Goal: Information Seeking & Learning: Learn about a topic

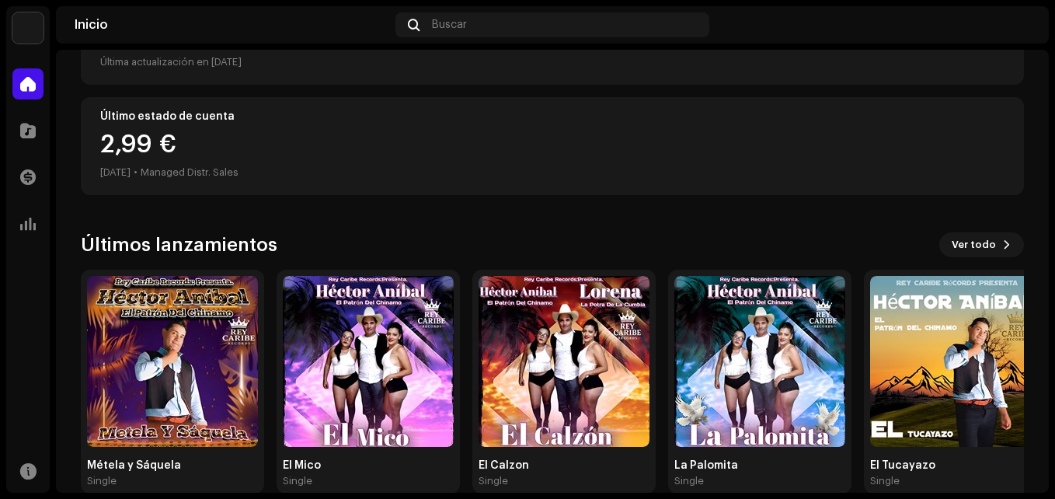
scroll to position [385, 0]
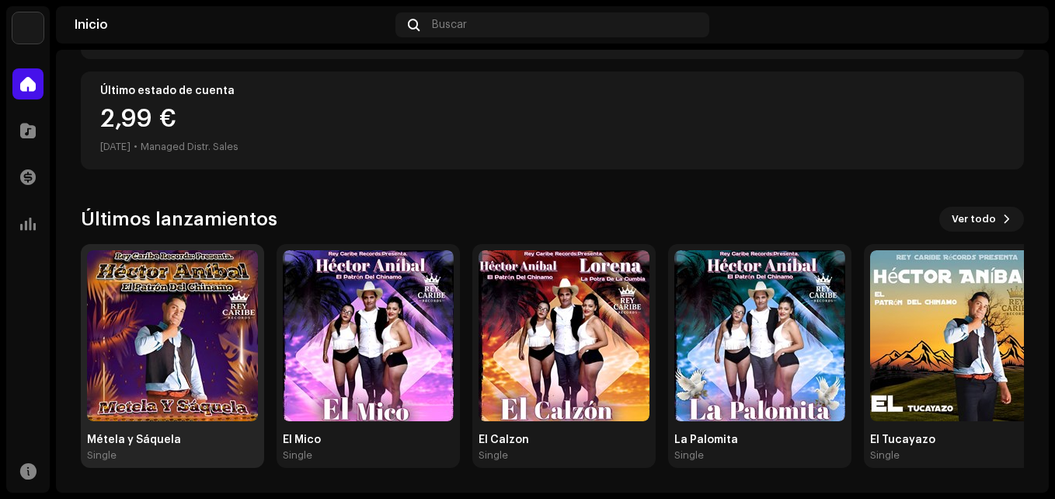
click at [189, 333] on img at bounding box center [172, 335] width 171 height 171
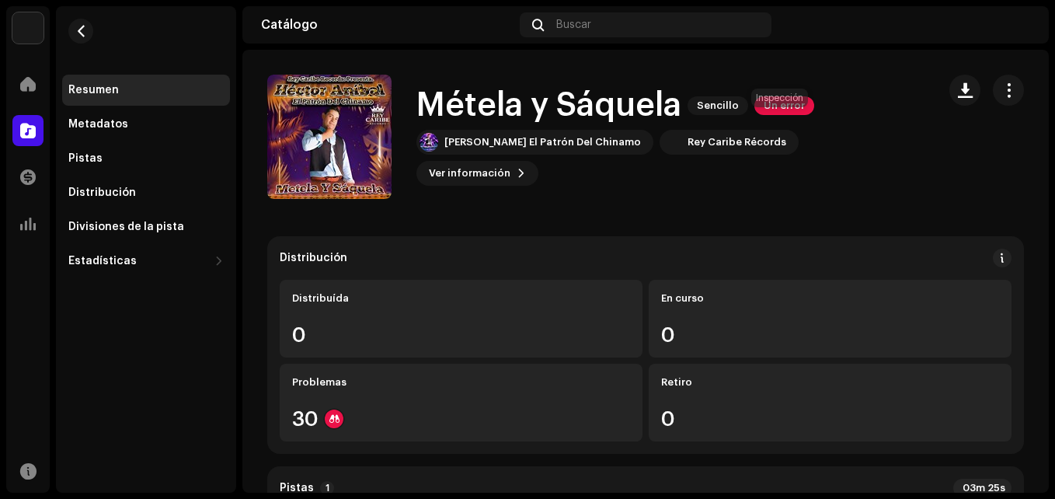
click at [776, 115] on span "Un error" at bounding box center [785, 105] width 60 height 19
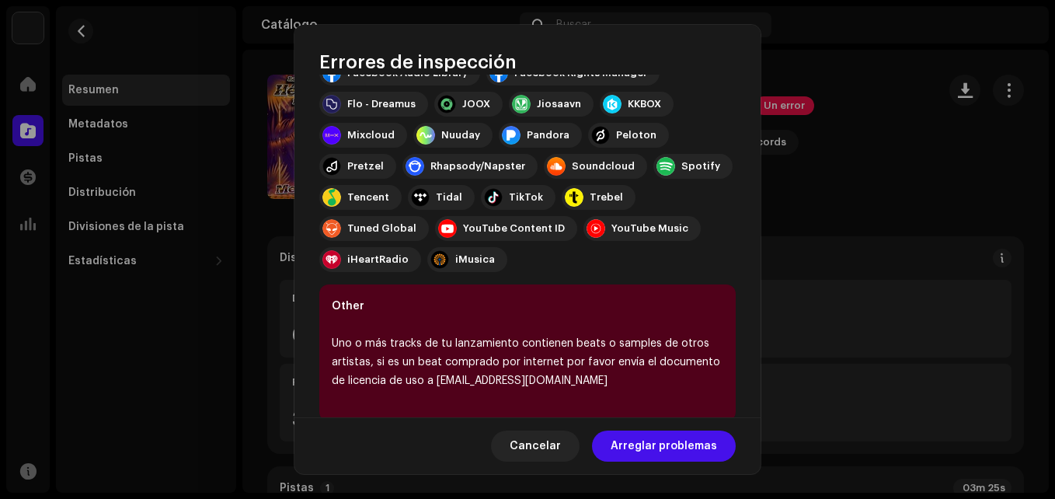
scroll to position [298, 0]
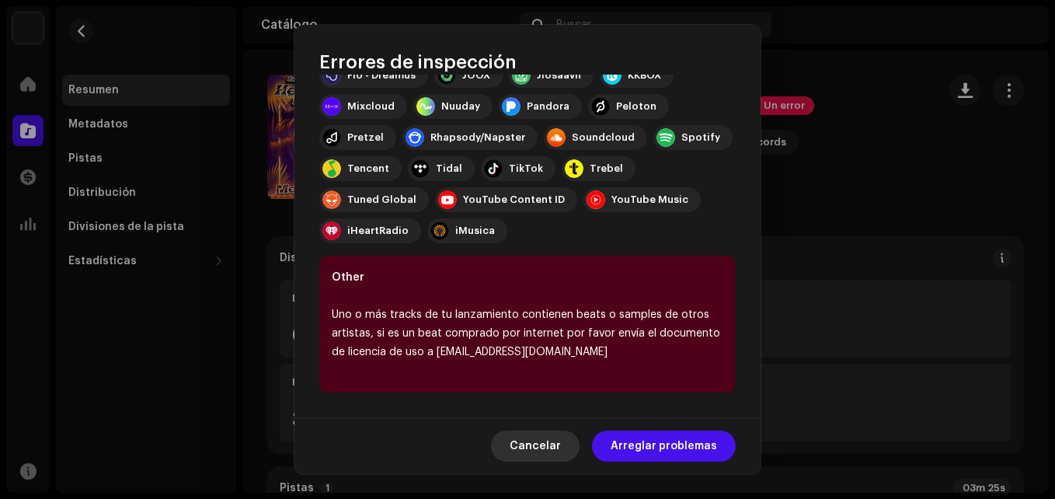
click at [561, 443] on span "Cancelar" at bounding box center [535, 445] width 51 height 31
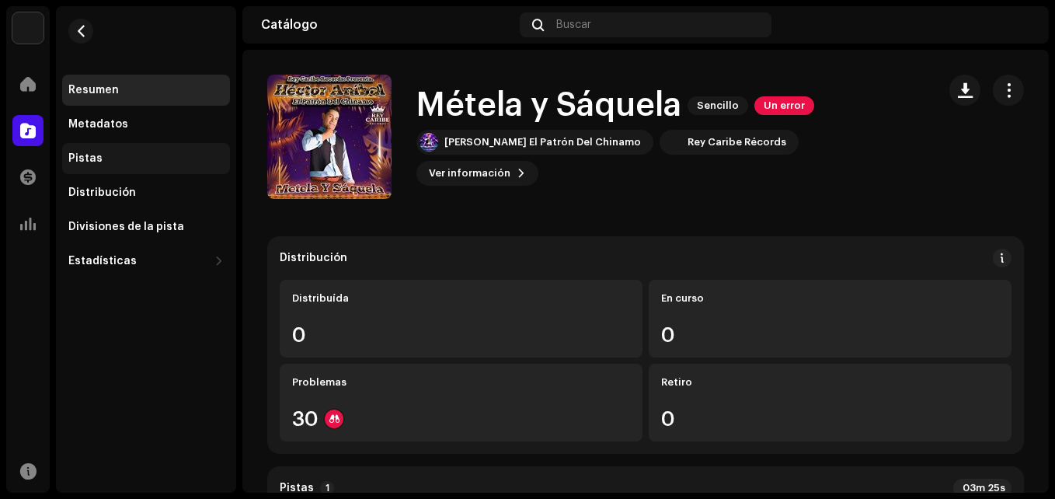
click at [106, 156] on div "Pistas" at bounding box center [145, 158] width 155 height 12
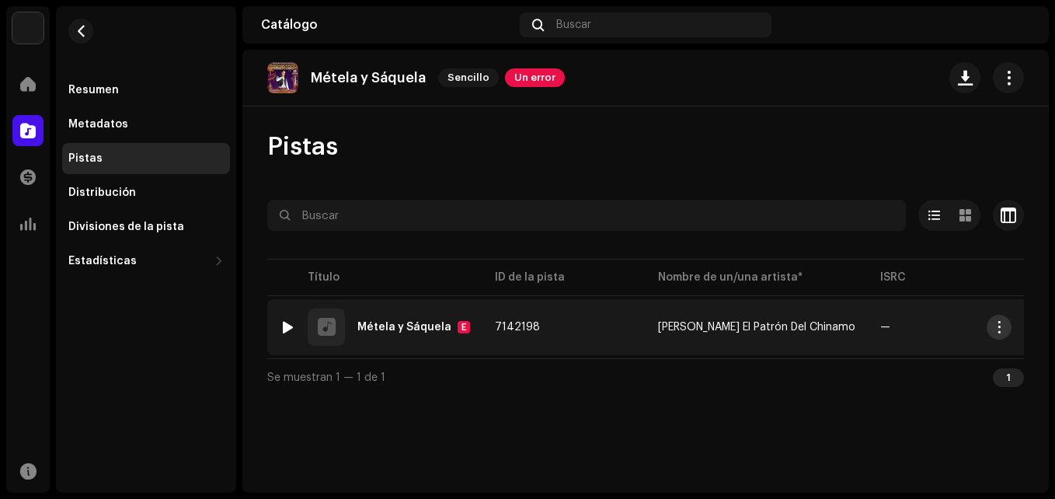
click at [1002, 326] on span "button" at bounding box center [1000, 327] width 12 height 12
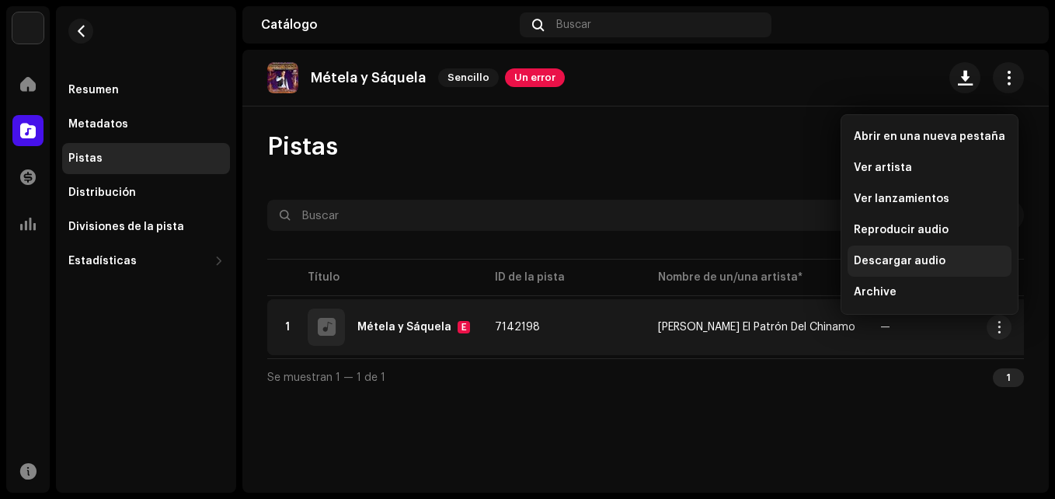
click at [904, 256] on span "Descargar audio" at bounding box center [900, 261] width 92 height 12
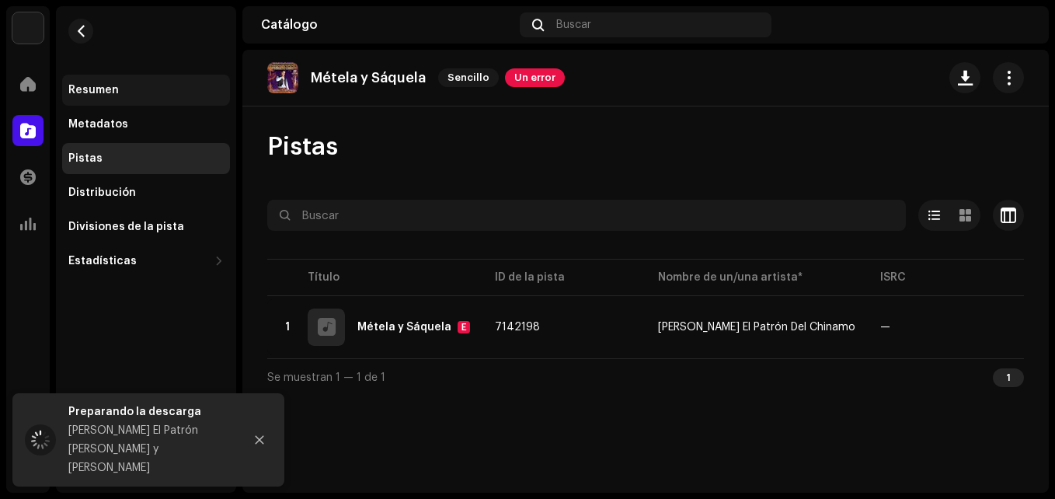
click at [85, 87] on div "Resumen" at bounding box center [93, 90] width 51 height 12
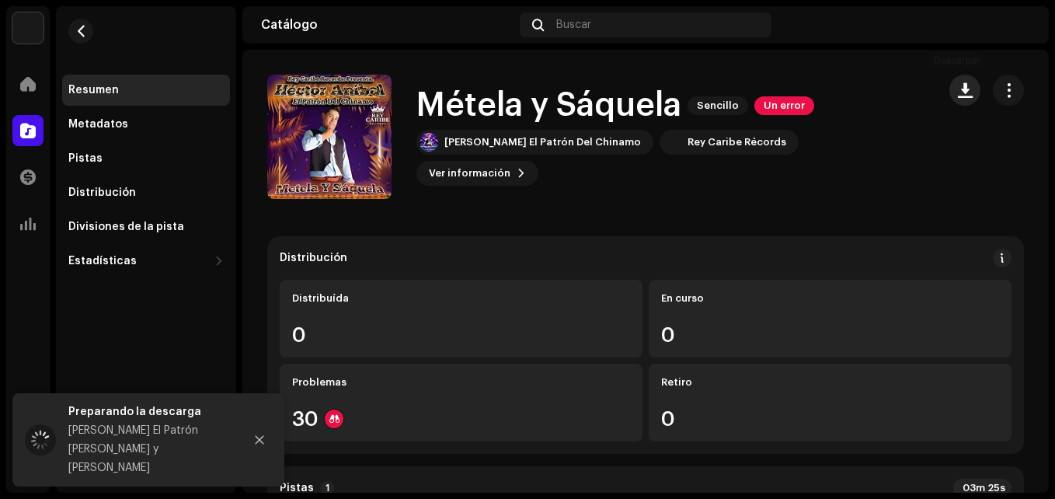
click at [968, 89] on button "button" at bounding box center [965, 90] width 31 height 31
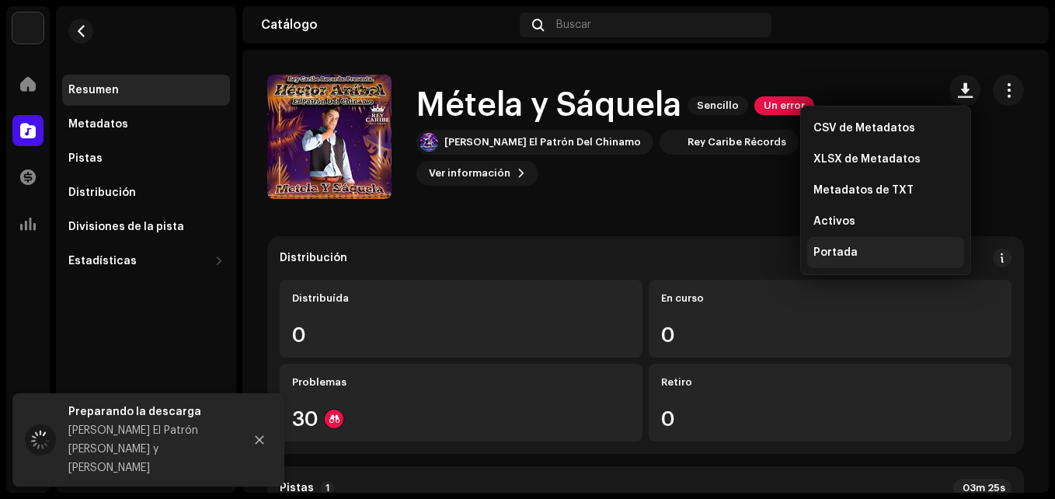
click at [854, 257] on span "Portada" at bounding box center [836, 252] width 44 height 12
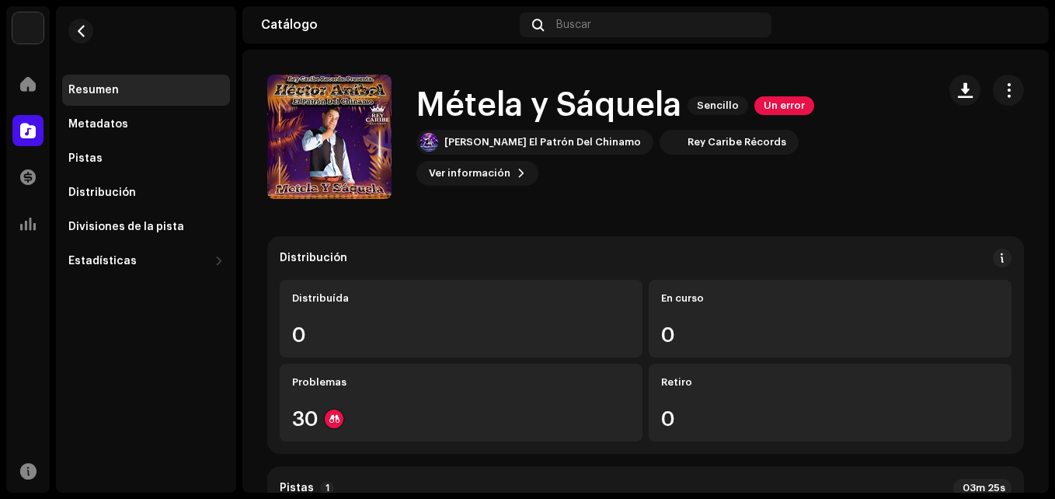
click at [473, 117] on h1 "Métela y Sáquela" at bounding box center [548, 106] width 265 height 36
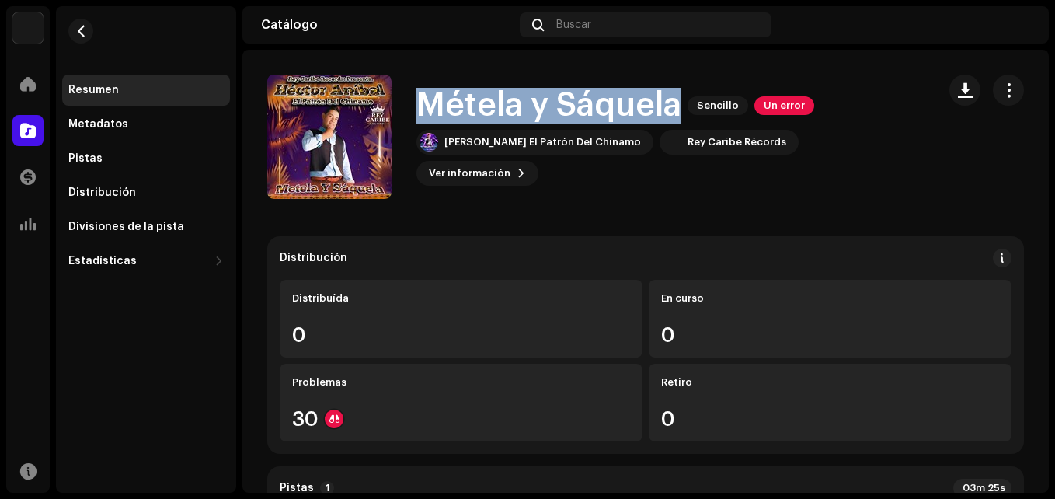
click at [473, 117] on h1 "Métela y Sáquela" at bounding box center [548, 106] width 265 height 36
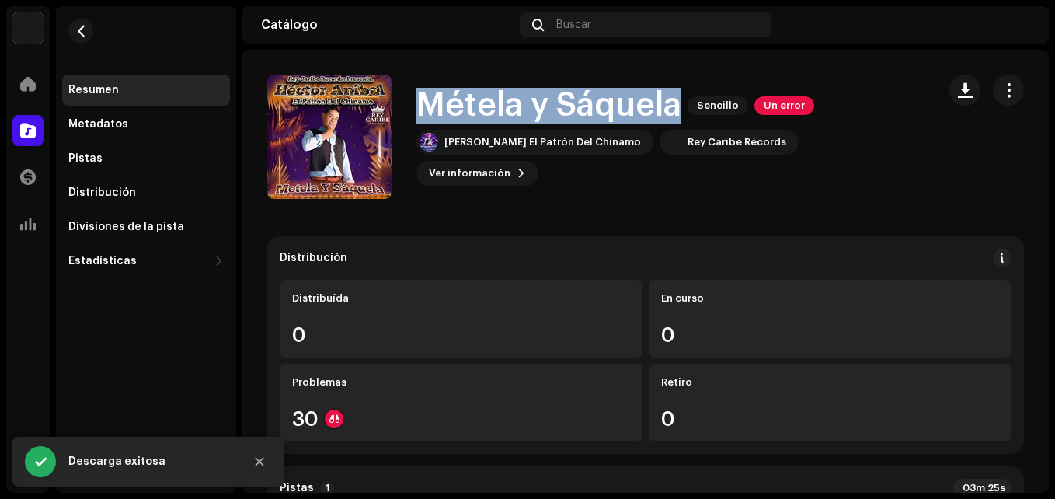
copy div "Métela y Sáquela Sencillo Un error"
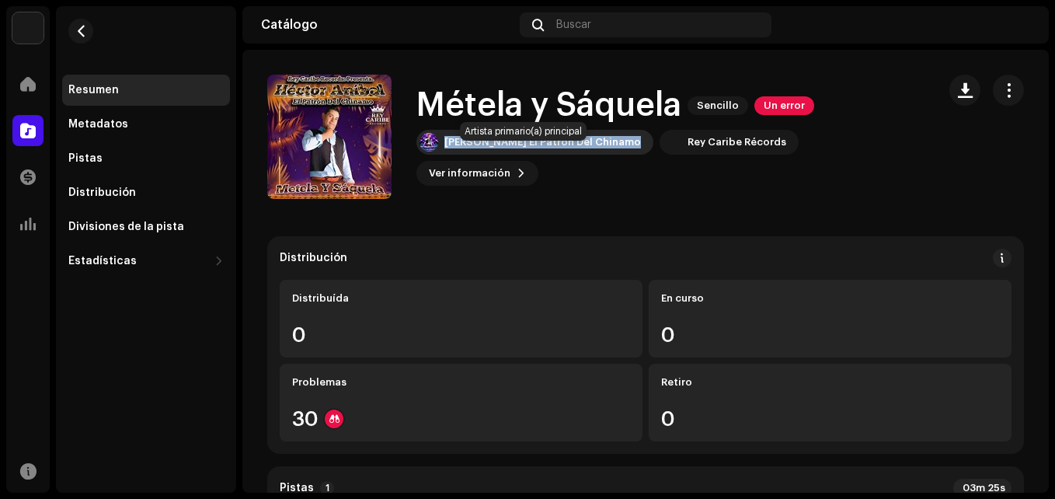
drag, startPoint x: 629, startPoint y: 182, endPoint x: 448, endPoint y: 159, distance: 183.2
click at [448, 159] on div "Métela y [PERSON_NAME] Un error [PERSON_NAME] El Patrón Del Chinamo Rey Caribe …" at bounding box center [595, 137] width 657 height 124
copy div "[PERSON_NAME] El Patrón Del Chinamo"
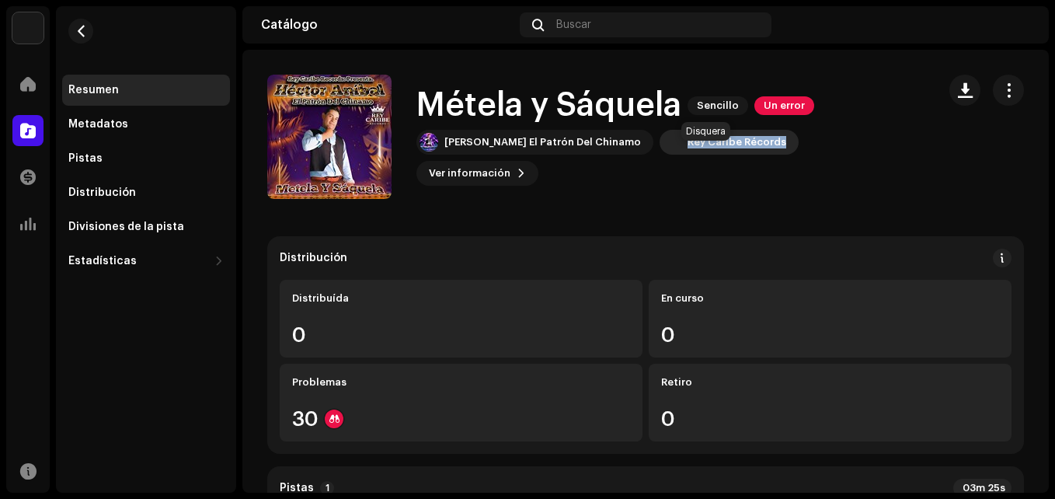
drag, startPoint x: 769, startPoint y: 186, endPoint x: 669, endPoint y: 167, distance: 101.2
click at [669, 167] on div "Métela y [PERSON_NAME] Un error [PERSON_NAME] El Patrón Del Chinamo Rey Caribe …" at bounding box center [595, 137] width 657 height 124
drag, startPoint x: 685, startPoint y: 158, endPoint x: 622, endPoint y: 214, distance: 84.8
click at [511, 158] on span "Ver información" at bounding box center [470, 173] width 82 height 31
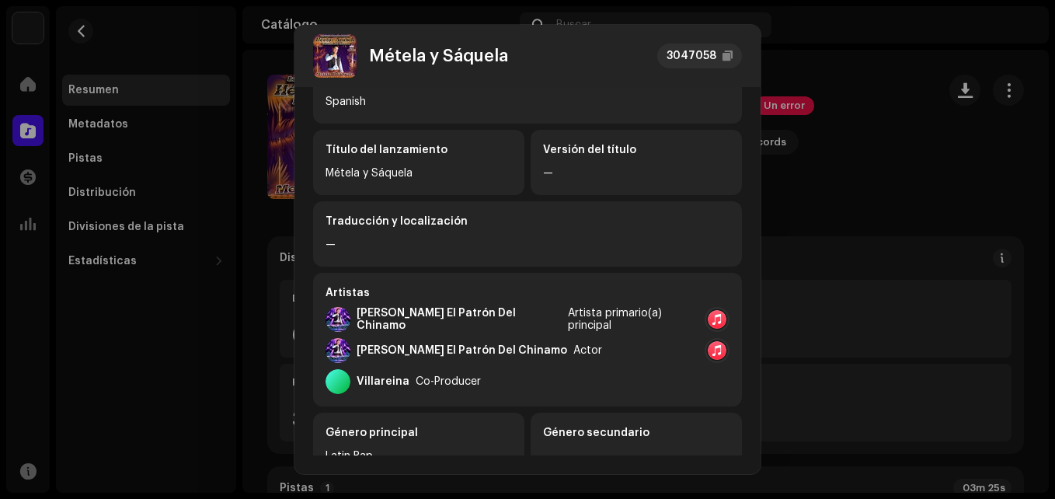
scroll to position [437, 0]
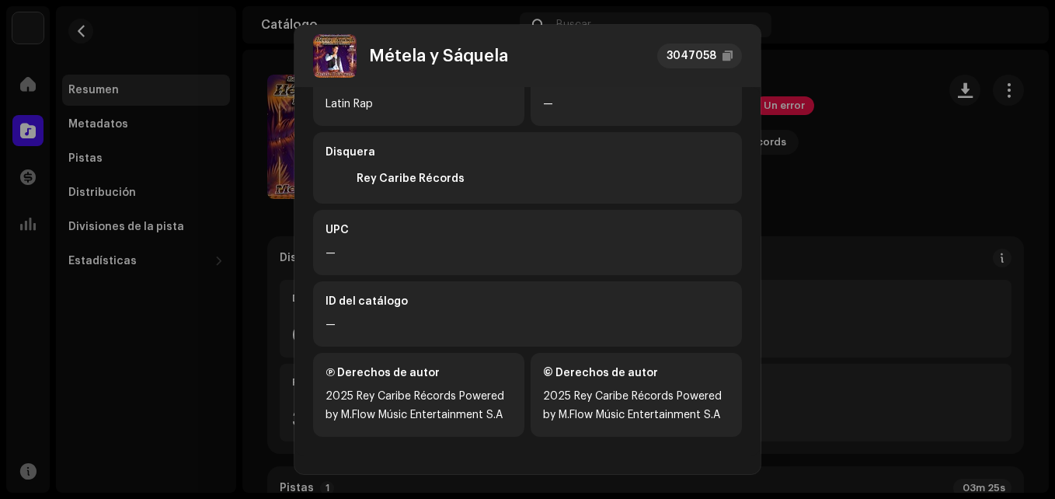
click at [392, 406] on div "2025 Rey Caribe Récords Powered by M.Flow Músic Entertainment S.A" at bounding box center [419, 405] width 186 height 37
click at [382, 388] on div at bounding box center [382, 388] width 0 height 0
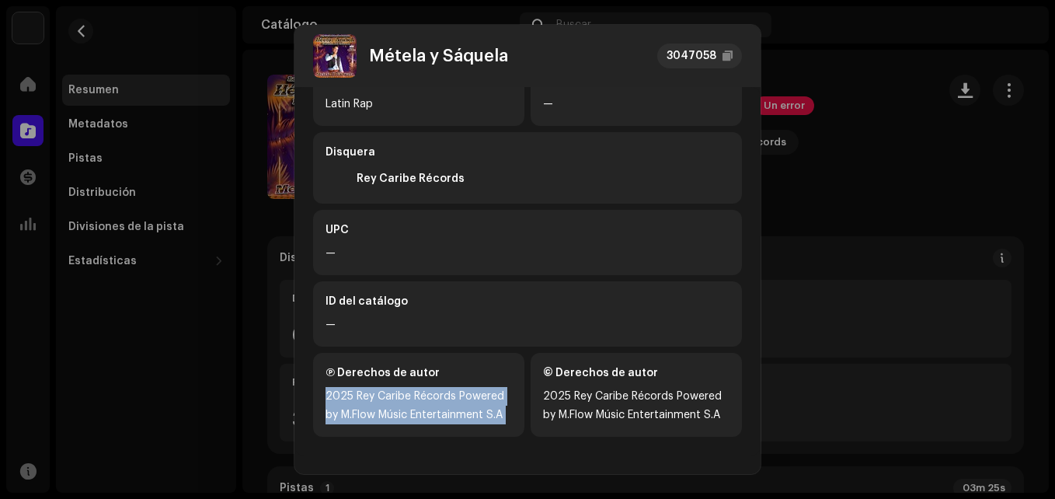
click at [392, 406] on div "2025 Rey Caribe Récords Powered by M.Flow Músic Entertainment S.A" at bounding box center [419, 405] width 186 height 37
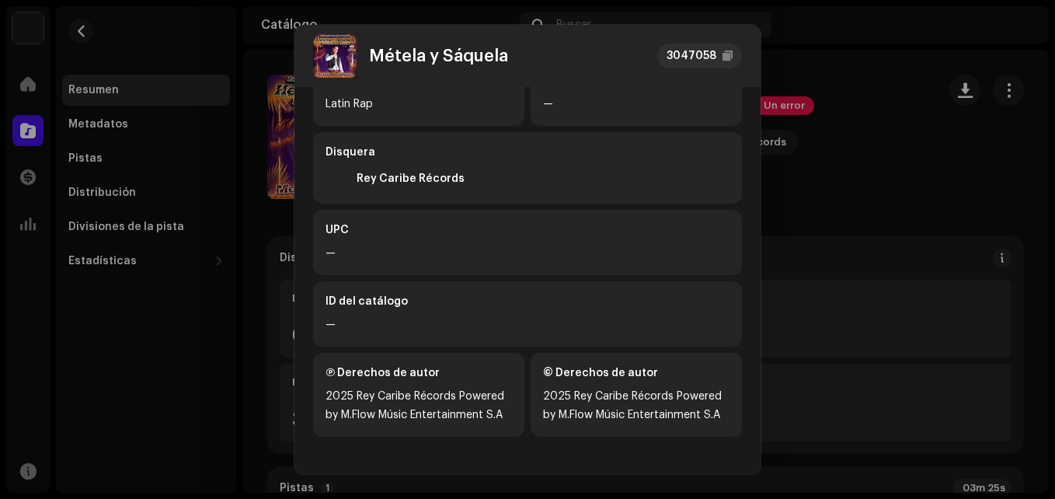
drag, startPoint x: 438, startPoint y: 399, endPoint x: 435, endPoint y: 413, distance: 14.3
click at [435, 413] on div "2025 Rey Caribe Récords Powered by M.Flow Músic Entertainment S.A" at bounding box center [419, 405] width 186 height 37
click at [434, 412] on div "2025 Rey Caribe Récords Powered by M.Flow Músic Entertainment S.A" at bounding box center [419, 405] width 186 height 37
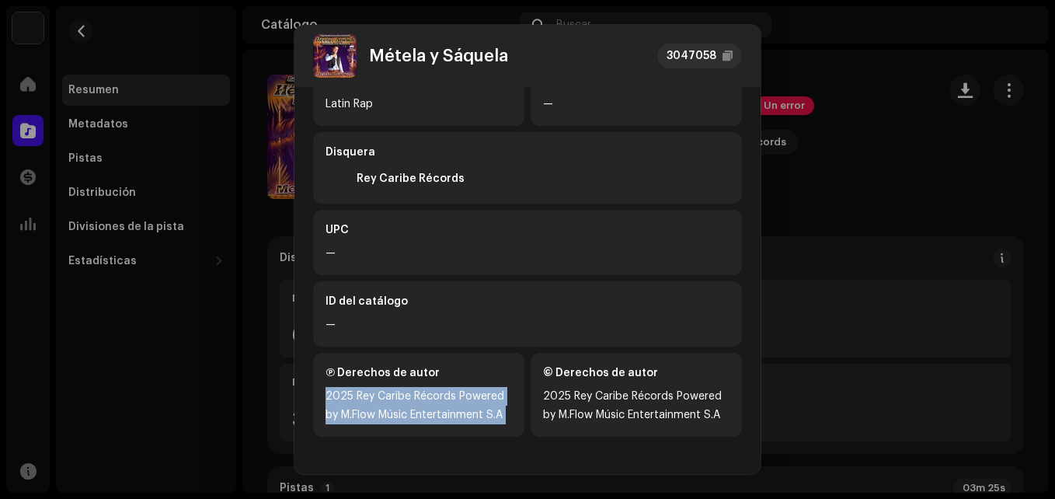
click at [434, 412] on div "2025 Rey Caribe Récords Powered by M.Flow Músic Entertainment S.A" at bounding box center [419, 405] width 186 height 37
copy div "2025 Rey Caribe Récords Powered by M.Flow Músic Entertainment S.A"
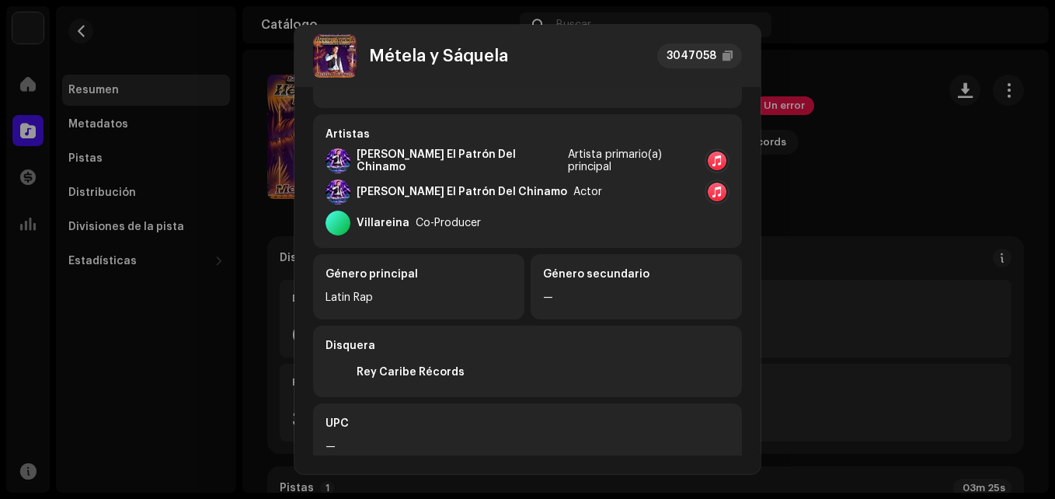
scroll to position [0, 0]
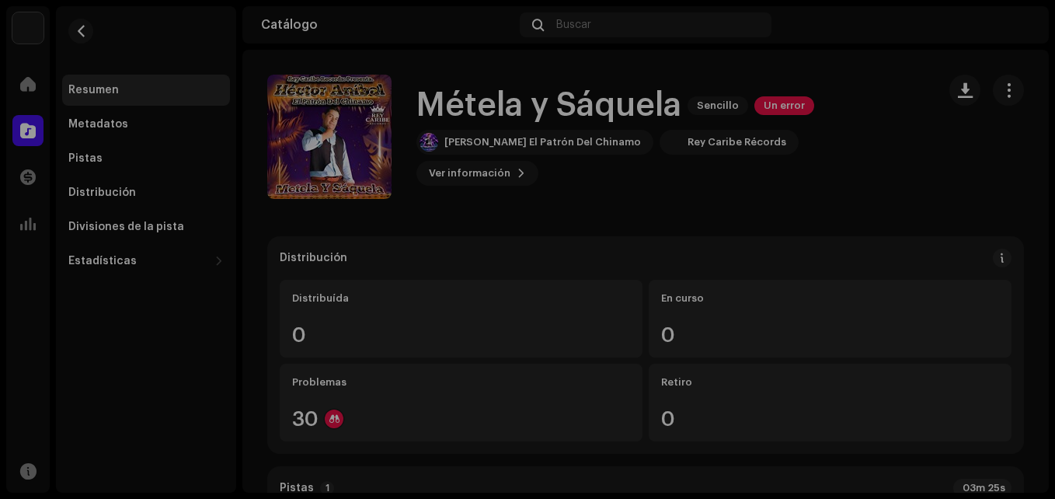
click at [97, 171] on div "Métela y Sáquela 3047058 Metadatos Distribución Idioma de metadatos Spanish Tít…" at bounding box center [527, 249] width 1055 height 499
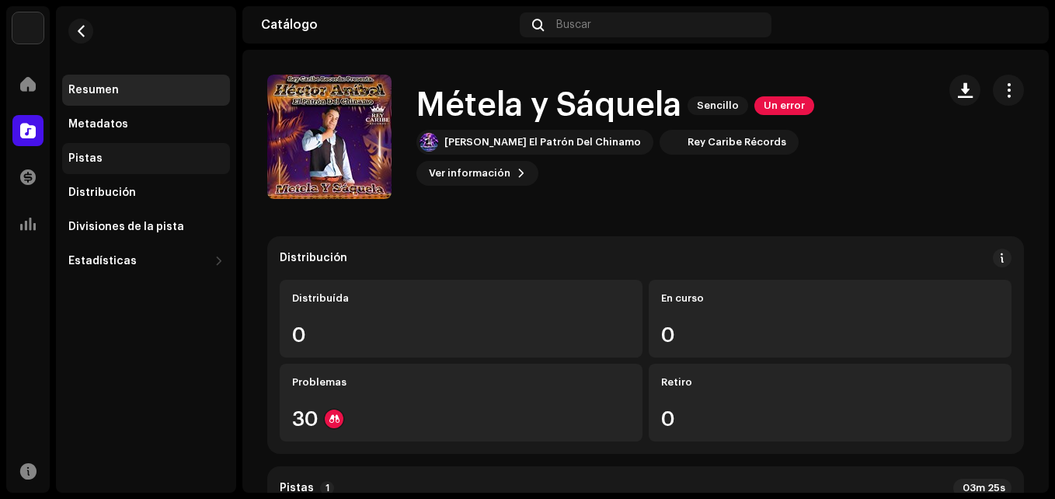
click at [96, 161] on div "Pistas" at bounding box center [85, 158] width 34 height 12
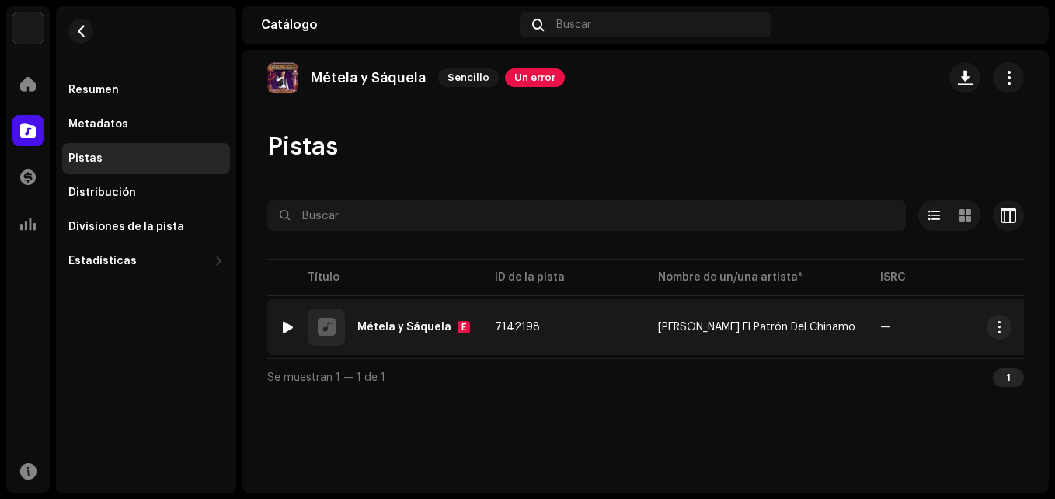
click at [387, 333] on div "Métela y Sáquela E" at bounding box center [413, 327] width 113 height 12
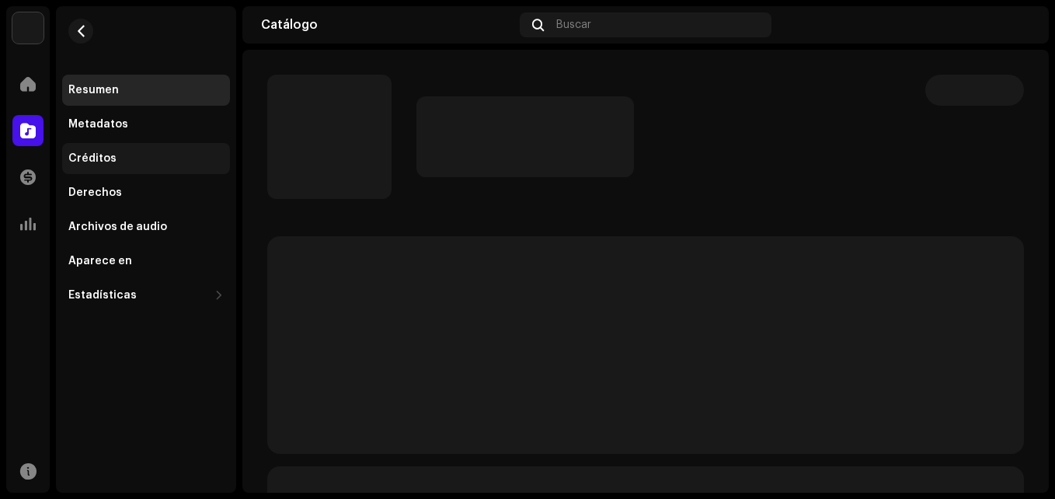
click at [110, 163] on div "Créditos" at bounding box center [92, 158] width 48 height 12
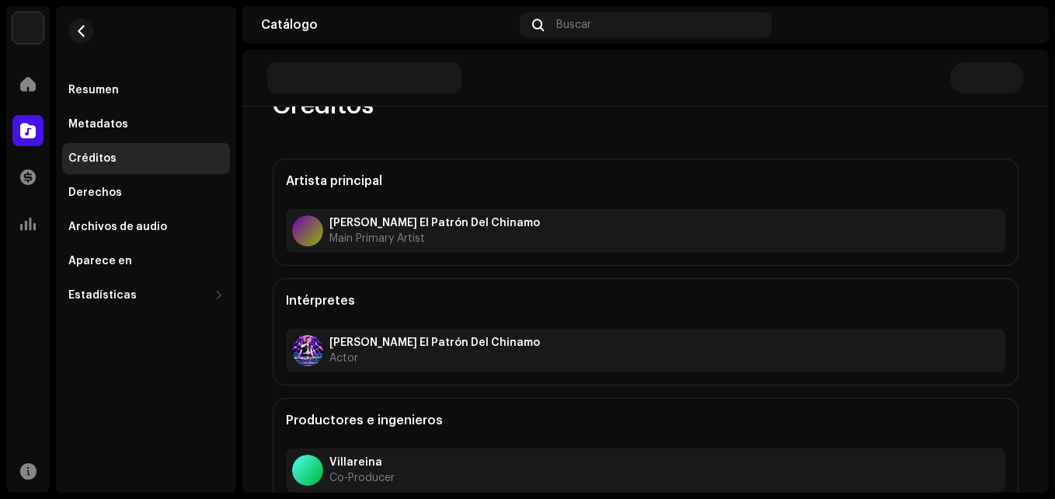
scroll to position [78, 0]
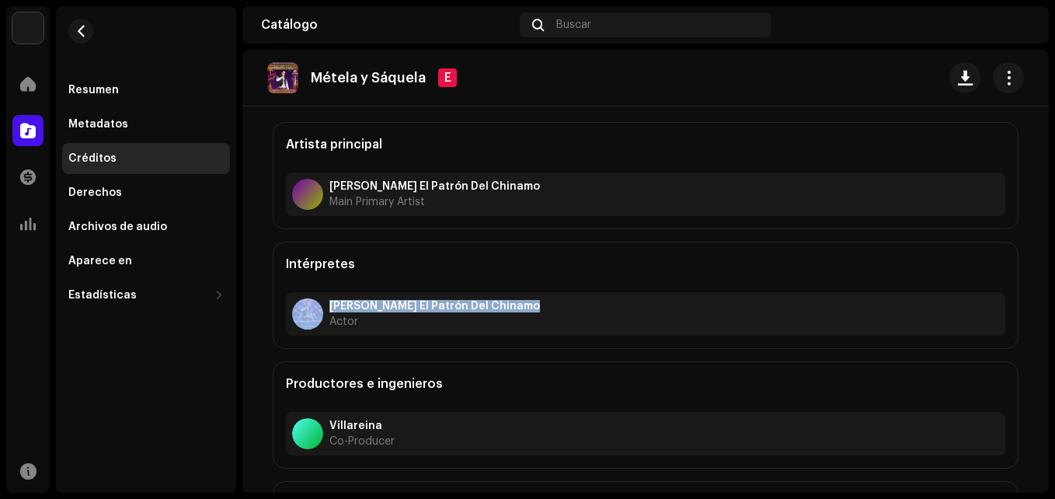
drag, startPoint x: 490, startPoint y: 310, endPoint x: 257, endPoint y: 330, distance: 233.2
click at [263, 312] on div "Créditos Artista principal [PERSON_NAME] Del Chinamo Main Primary Artist Intérp…" at bounding box center [646, 321] width 796 height 535
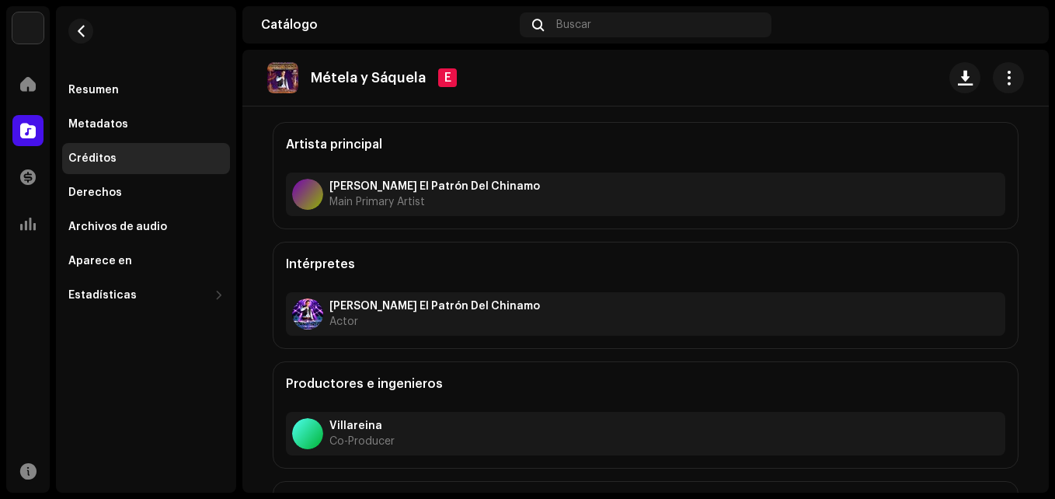
click at [248, 402] on div "Créditos Artista principal [PERSON_NAME] Del Chinamo Main Primary Artist Intérp…" at bounding box center [646, 321] width 796 height 535
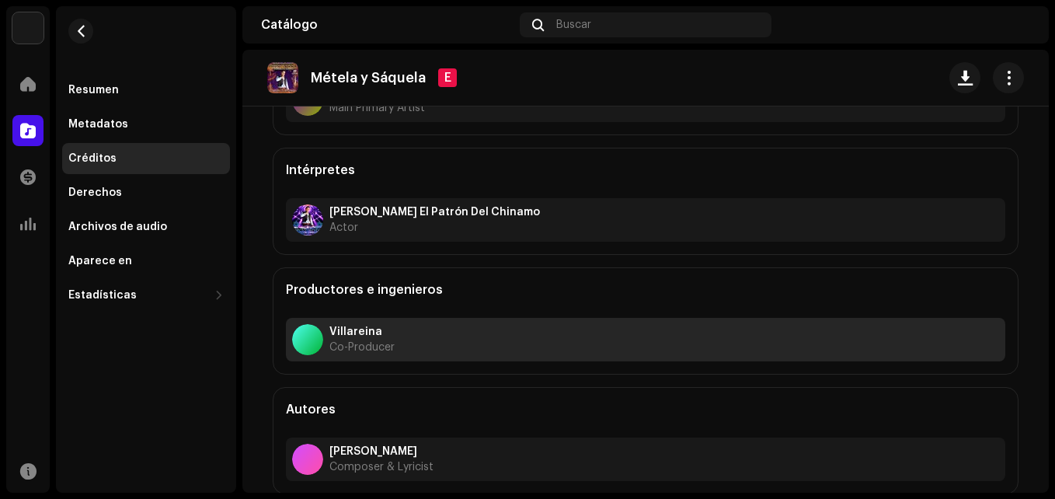
scroll to position [173, 0]
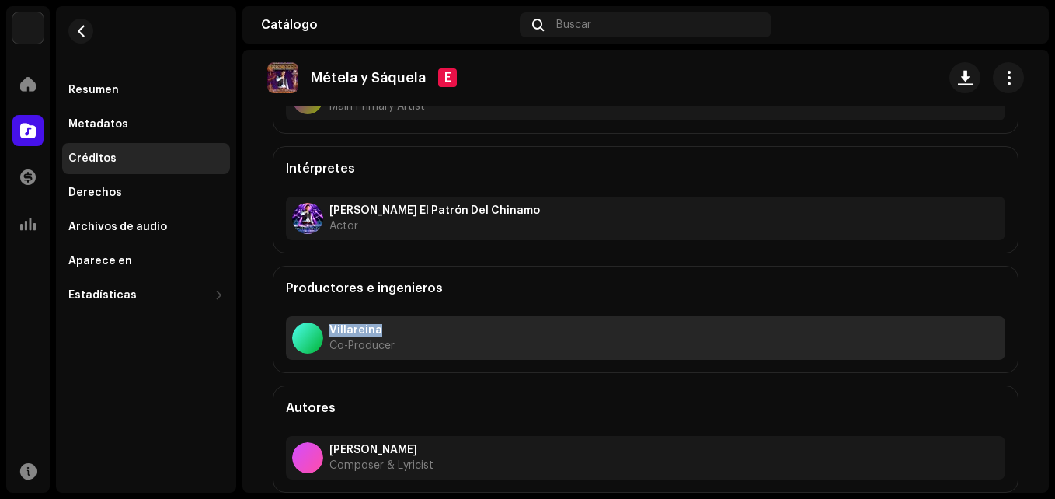
drag, startPoint x: 385, startPoint y: 327, endPoint x: 325, endPoint y: 332, distance: 60.0
click at [329, 332] on strong "Villareina" at bounding box center [361, 330] width 65 height 12
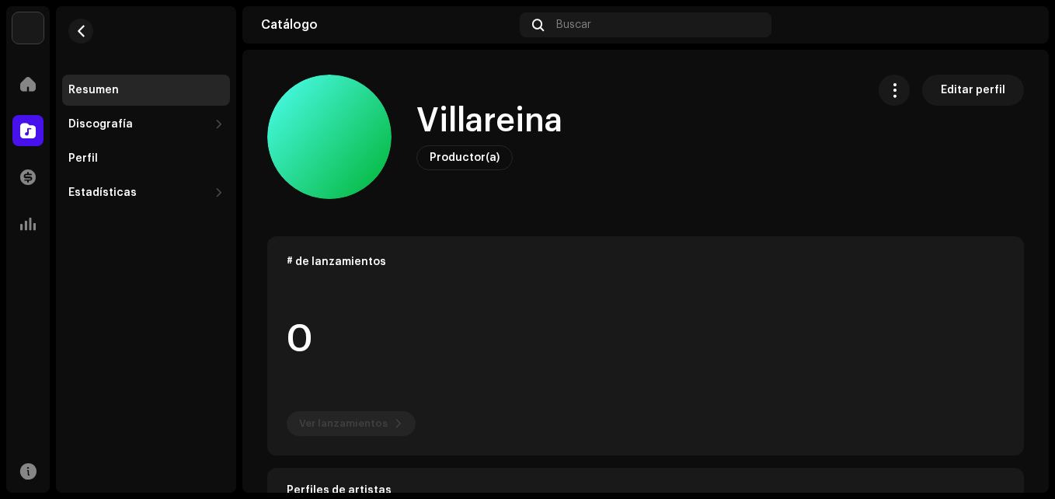
click at [465, 119] on h1 "Villareina" at bounding box center [489, 121] width 146 height 36
click at [465, 118] on h1 "Villareina" at bounding box center [489, 121] width 146 height 36
copy div "[PERSON_NAME] Productor(a) Editar perfil Editar perfil"
click at [82, 31] on span "button" at bounding box center [81, 31] width 12 height 12
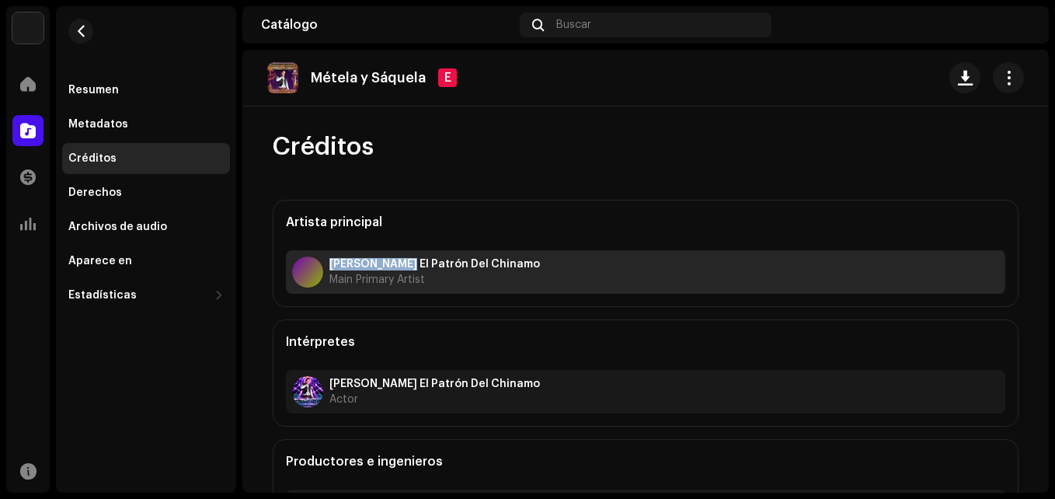
drag, startPoint x: 323, startPoint y: 266, endPoint x: 395, endPoint y: 266, distance: 71.5
click at [395, 266] on div "[PERSON_NAME] El Patrón Del Chinamo Main Primary Artist" at bounding box center [646, 272] width 720 height 44
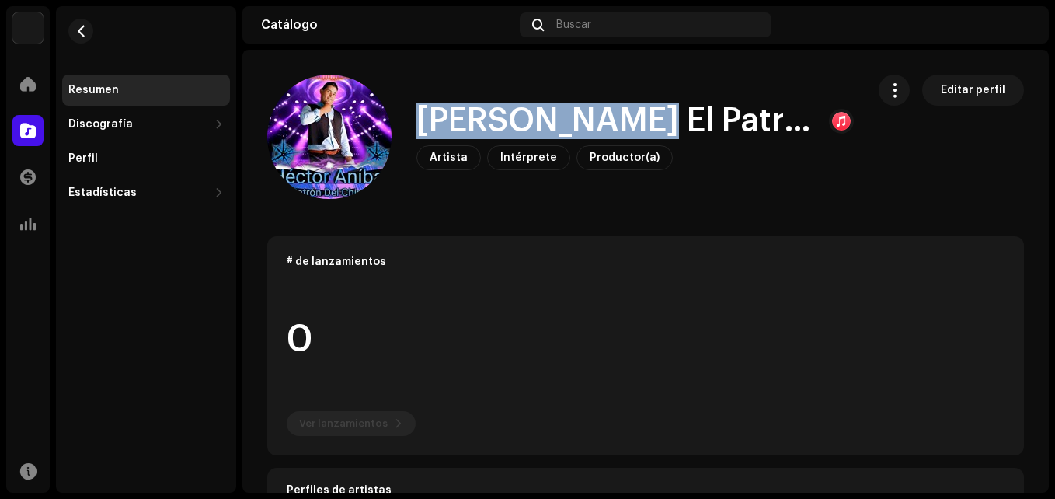
drag, startPoint x: 427, startPoint y: 126, endPoint x: 626, endPoint y: 124, distance: 198.9
click at [626, 124] on h1 "[PERSON_NAME] El Patrón Del Chinamo" at bounding box center [616, 121] width 400 height 36
copy h1 "[PERSON_NAME]"
click at [84, 33] on span "button" at bounding box center [81, 31] width 12 height 12
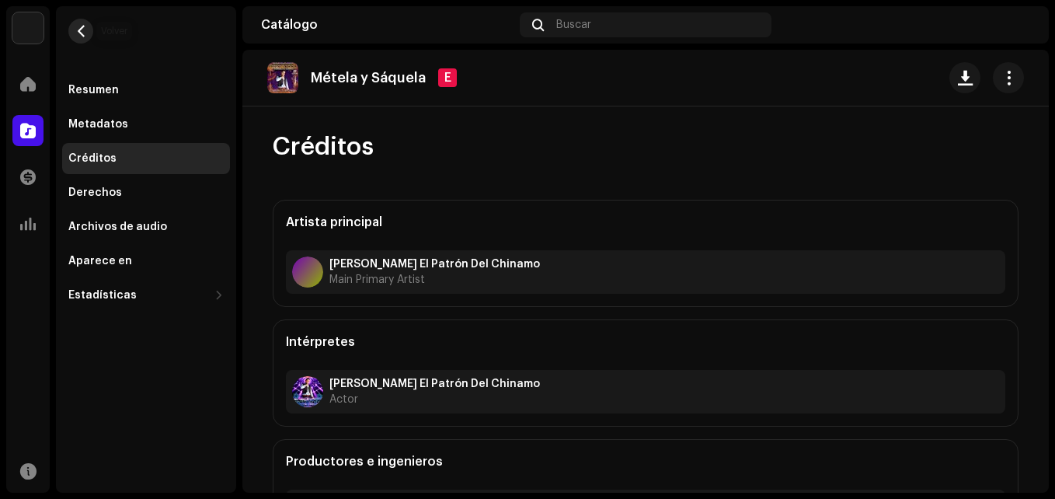
click at [84, 25] on span "button" at bounding box center [81, 31] width 12 height 12
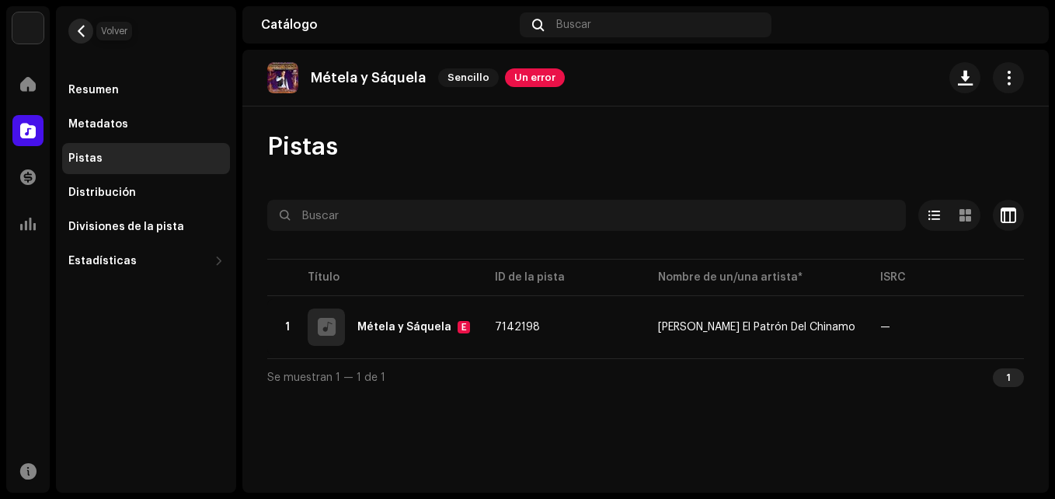
click at [83, 33] on span "button" at bounding box center [81, 31] width 12 height 12
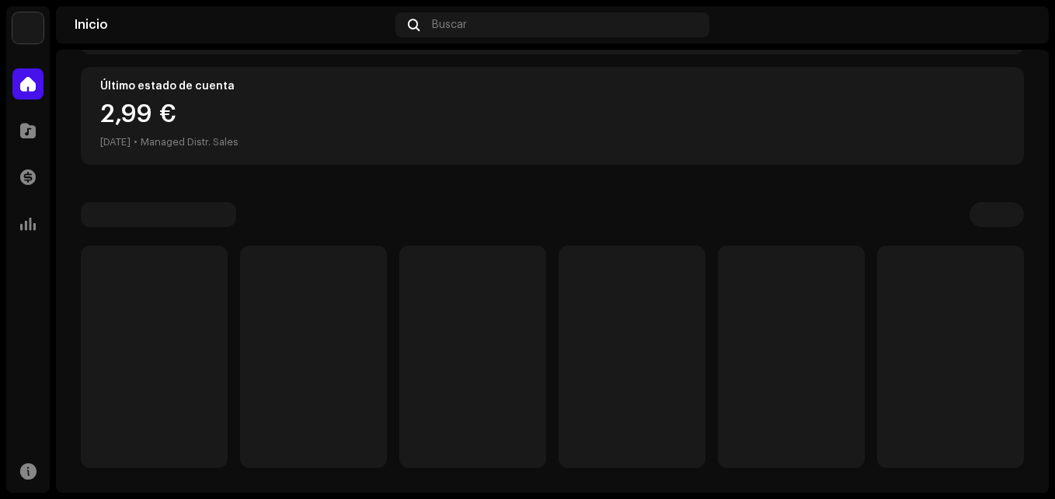
scroll to position [385, 0]
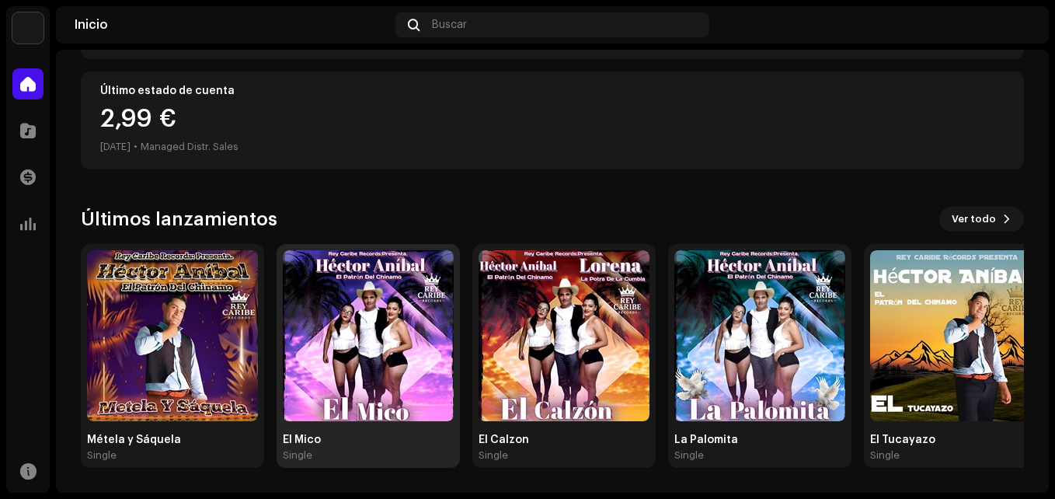
click at [390, 311] on img at bounding box center [368, 335] width 171 height 171
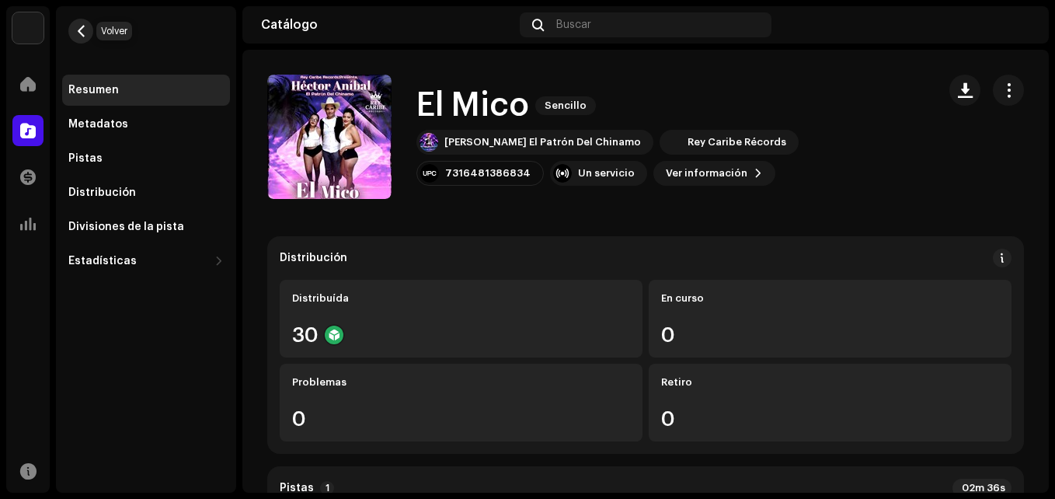
click at [78, 41] on button "button" at bounding box center [80, 31] width 25 height 25
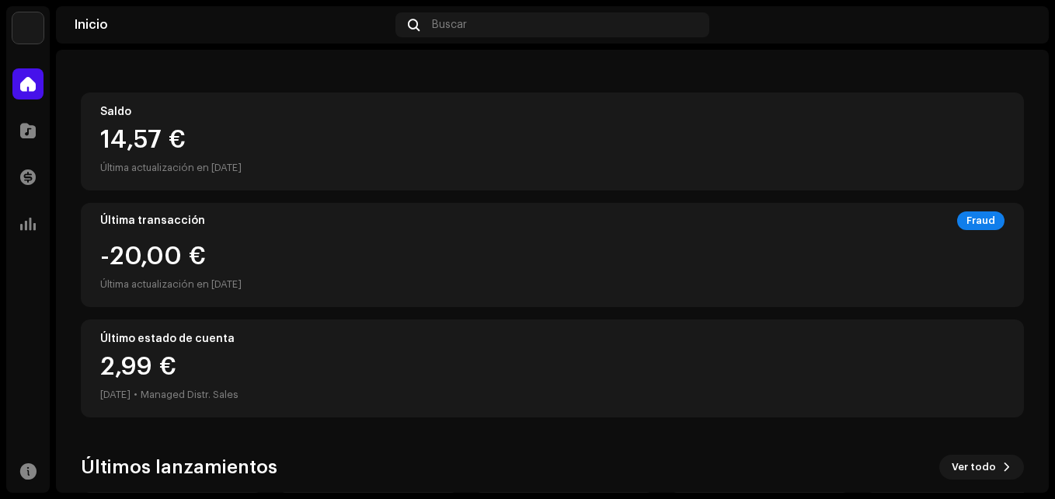
scroll to position [385, 0]
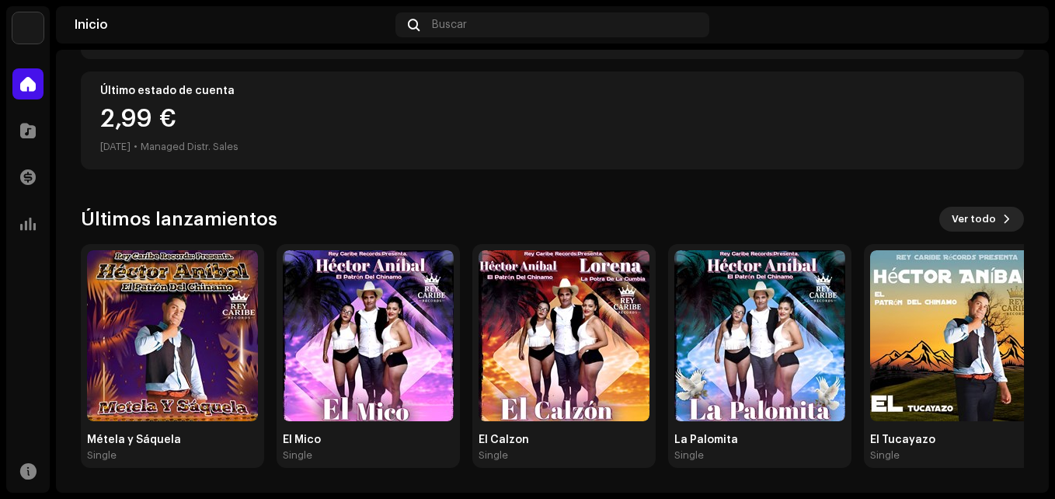
click at [981, 218] on span "Ver todo" at bounding box center [974, 219] width 44 height 31
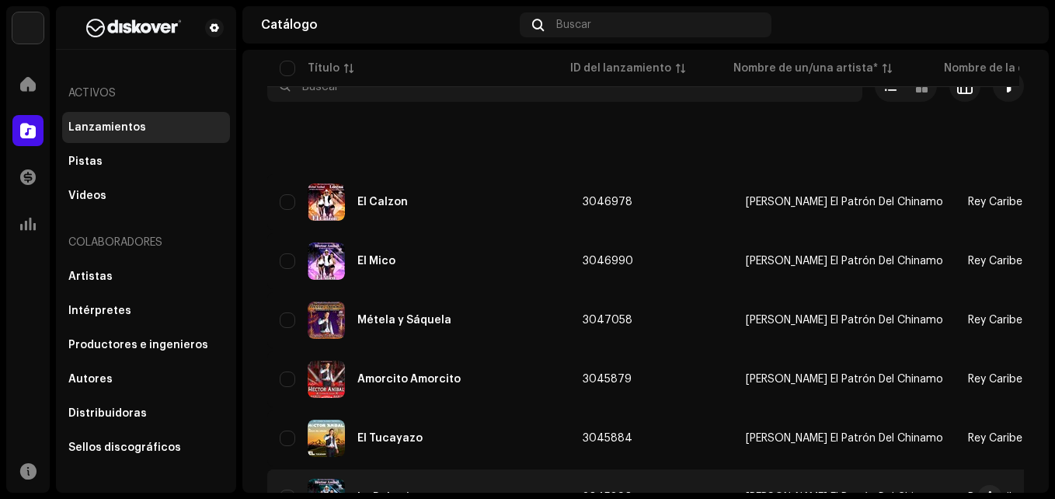
scroll to position [233, 0]
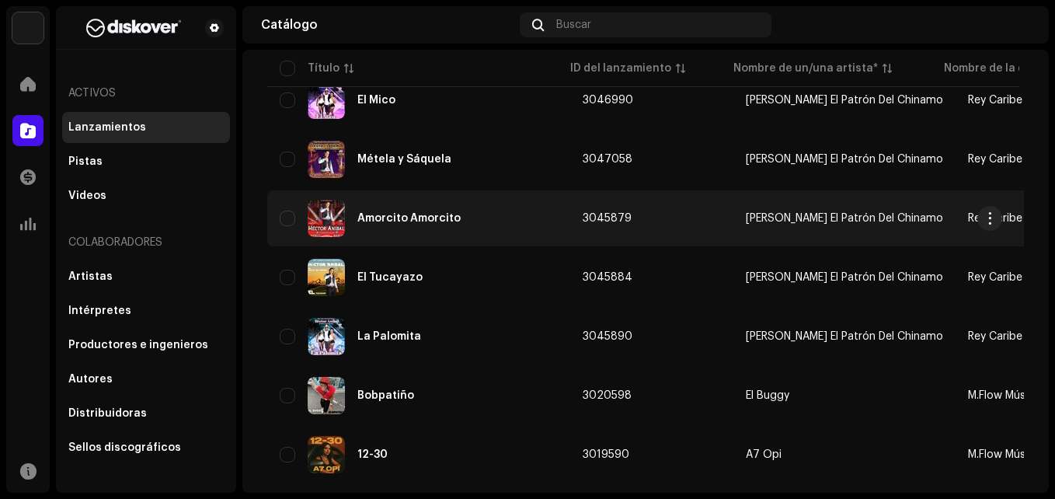
click at [474, 222] on div "Amorcito Amorcito" at bounding box center [419, 218] width 278 height 37
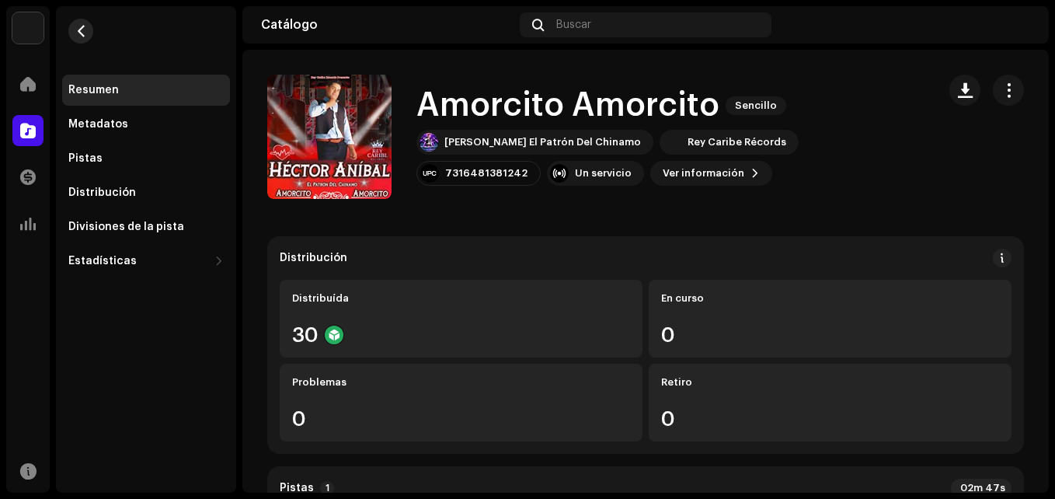
click at [84, 32] on span "button" at bounding box center [81, 31] width 12 height 12
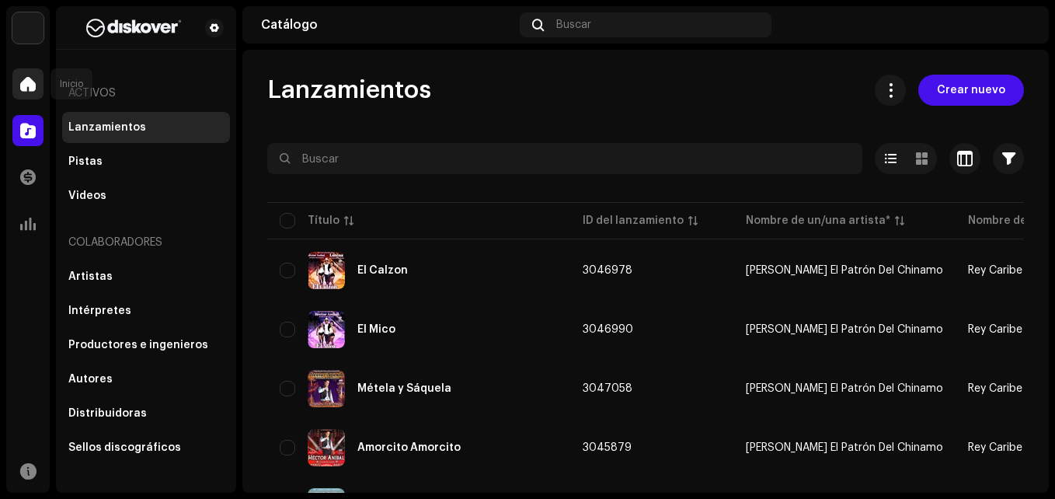
click at [33, 86] on span at bounding box center [28, 84] width 16 height 12
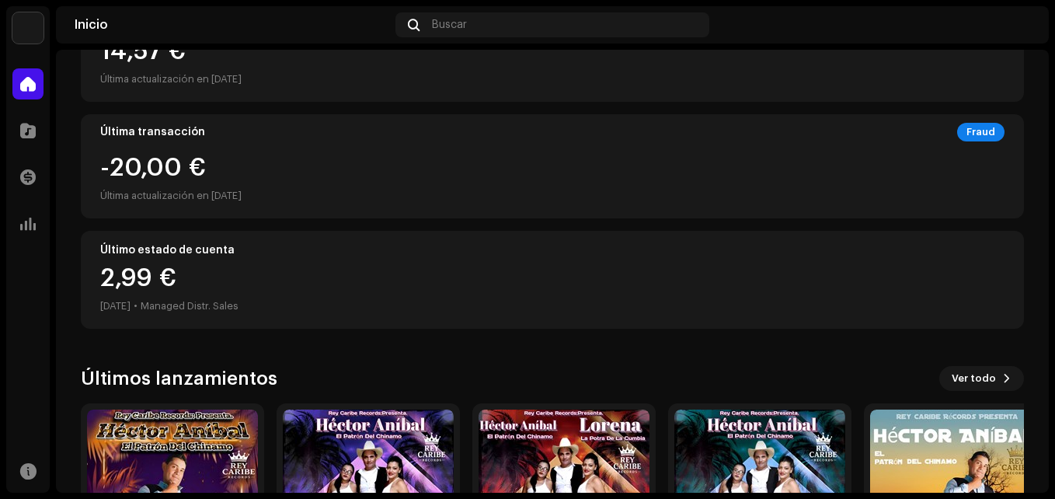
scroll to position [385, 0]
